Goal: Find specific page/section: Find specific page/section

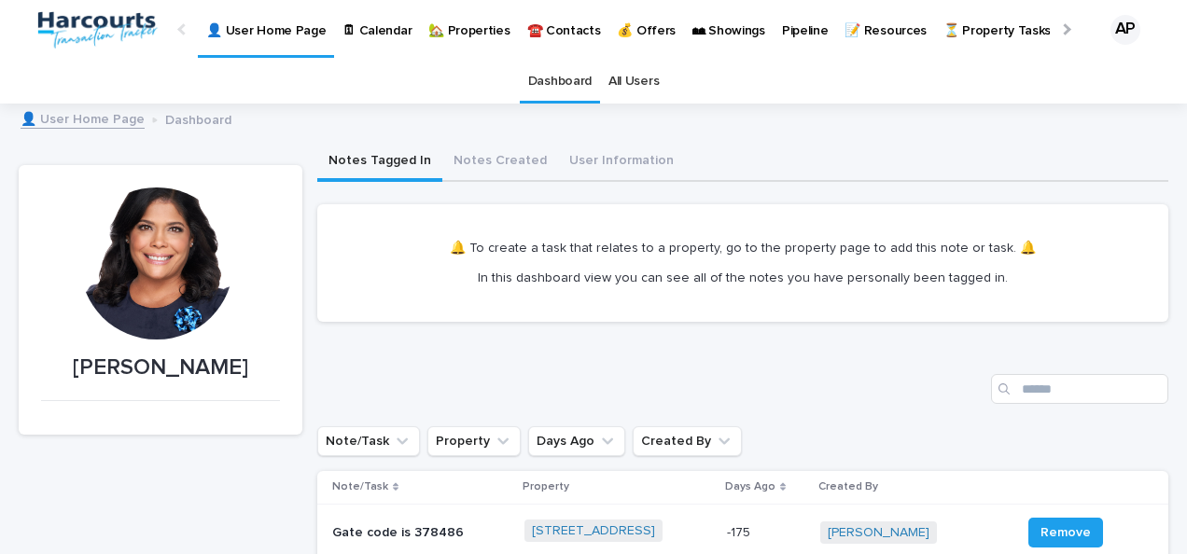
click at [497, 26] on p "🏡 Properties" at bounding box center [468, 19] width 81 height 39
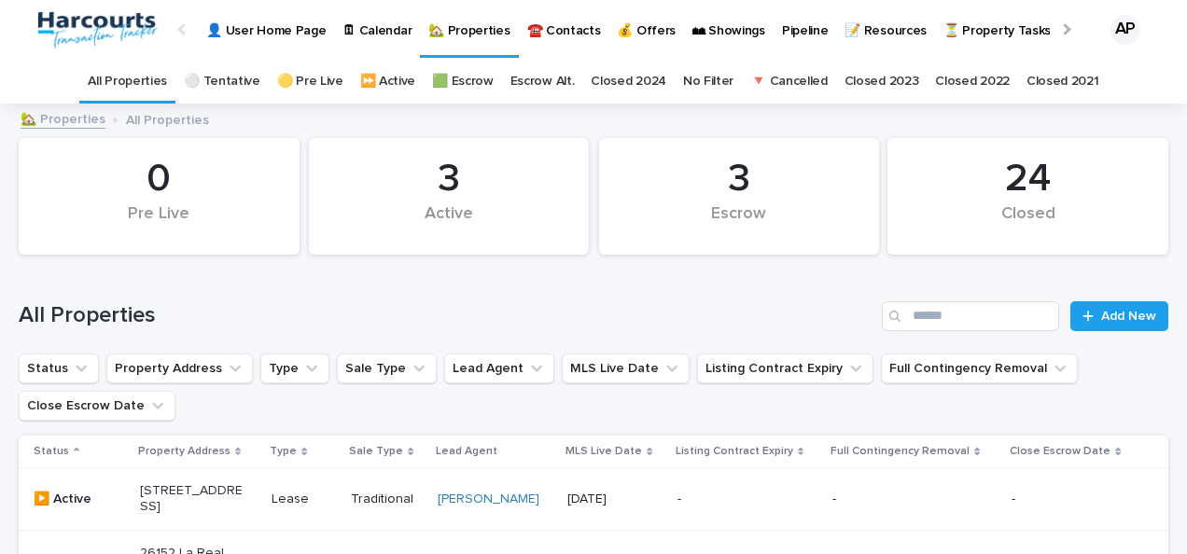
scroll to position [373, 0]
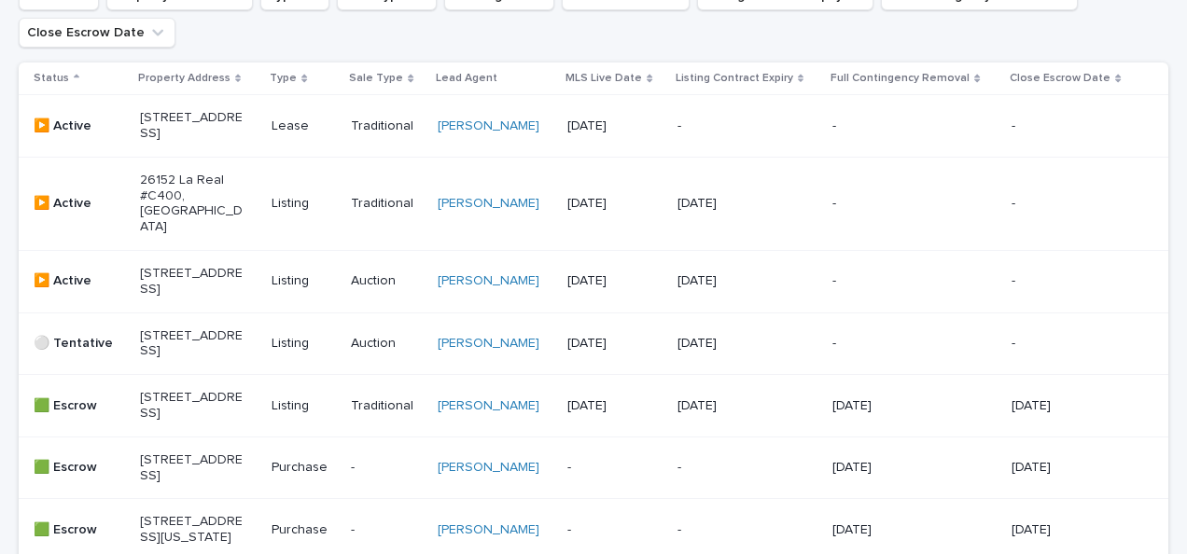
click at [172, 298] on p "[STREET_ADDRESS]" at bounding box center [192, 282] width 104 height 32
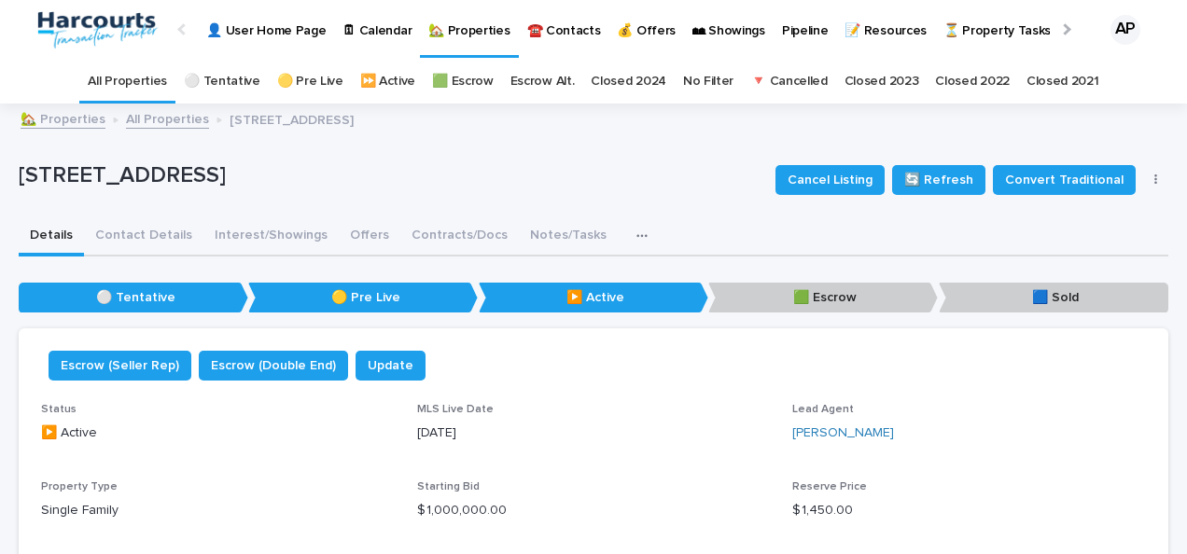
click at [275, 216] on div "[STREET_ADDRESS] Cancel Listing 🔄 Refresh Convert Traditional Update Details" at bounding box center [594, 180] width 1150 height 75
click at [276, 244] on button "Interest/Showings" at bounding box center [270, 236] width 135 height 39
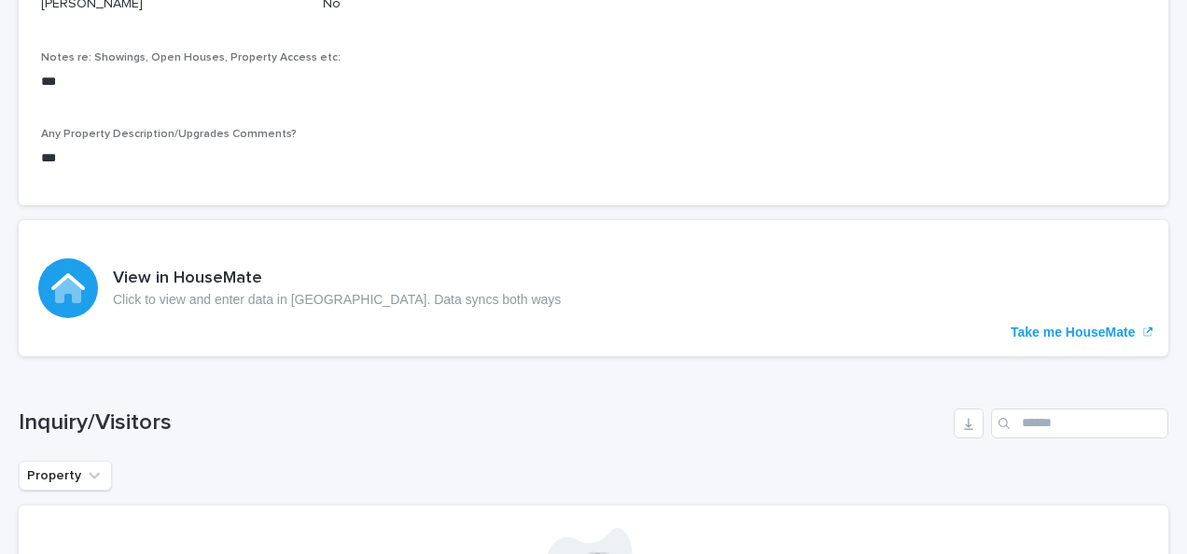
scroll to position [467, 0]
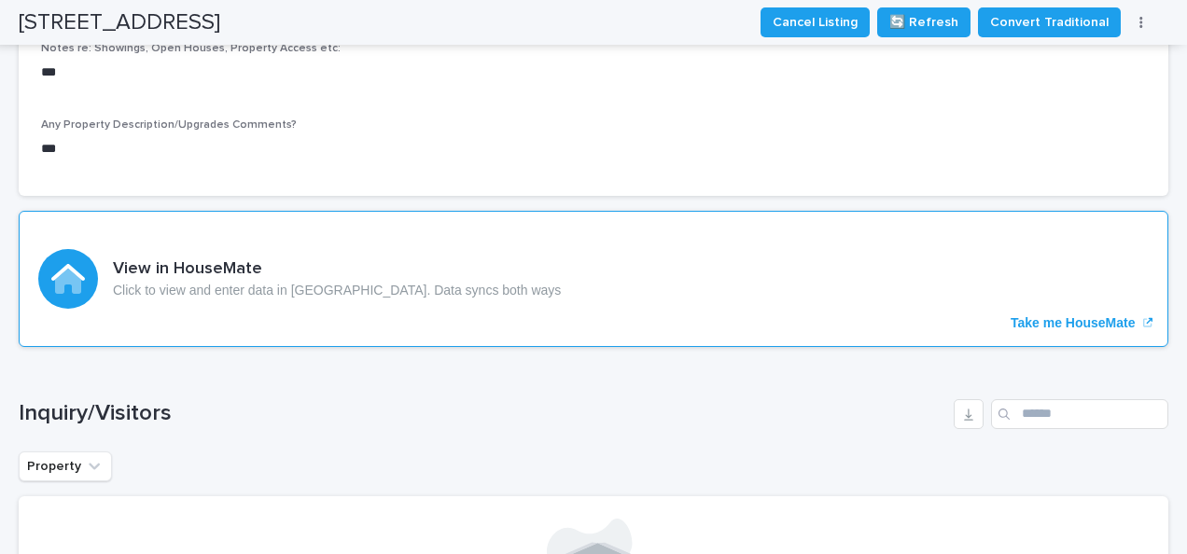
click at [1057, 324] on p "Take me HouseMate" at bounding box center [1073, 323] width 125 height 16
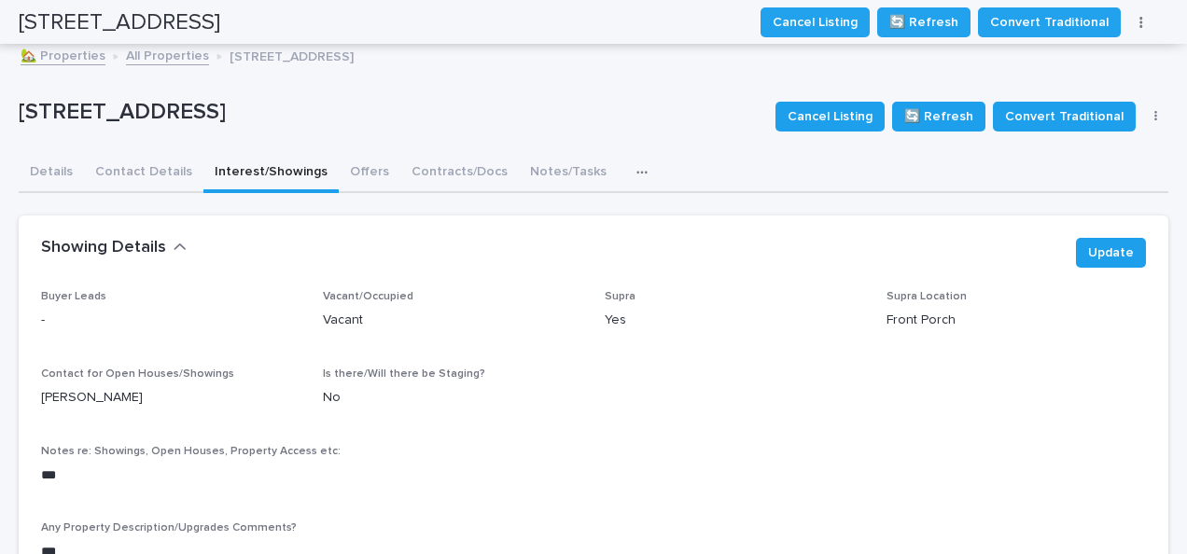
scroll to position [0, 0]
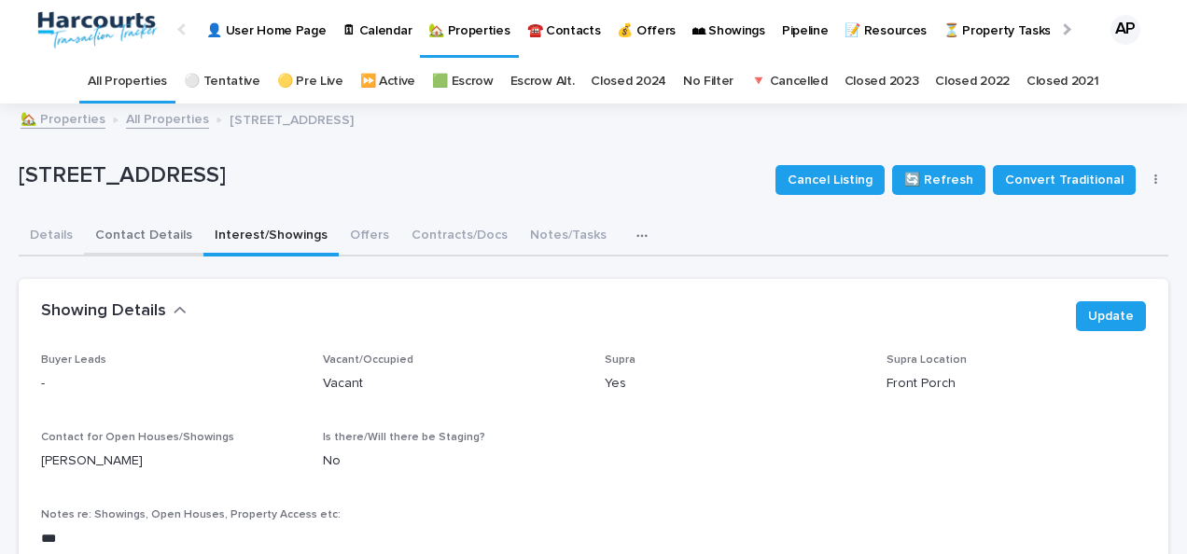
click at [112, 239] on button "Contact Details" at bounding box center [143, 236] width 119 height 39
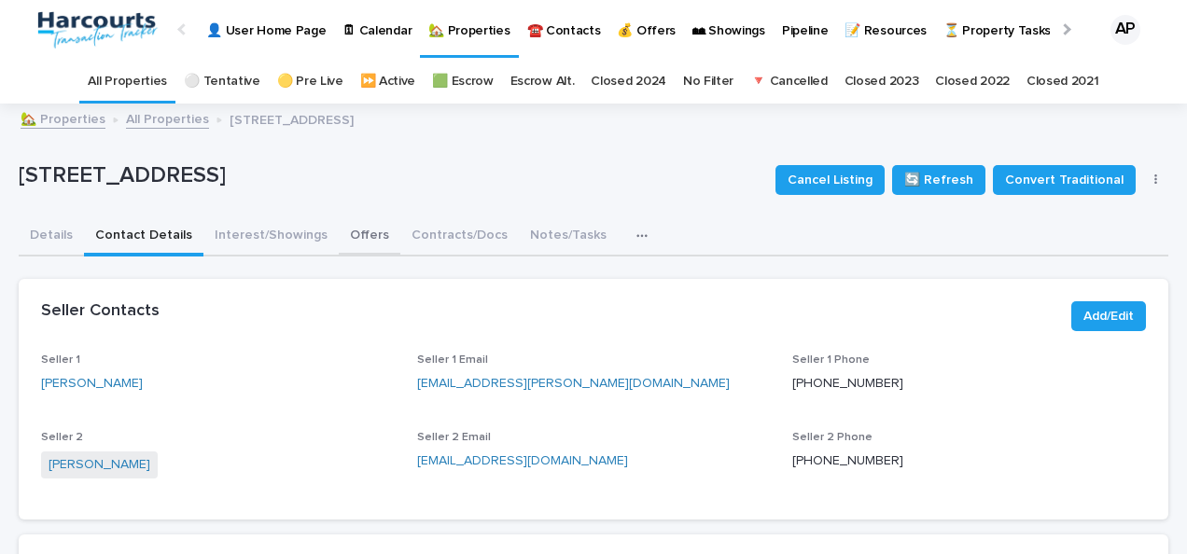
click at [339, 233] on button "Offers" at bounding box center [370, 236] width 62 height 39
